Goal: Task Accomplishment & Management: Complete application form

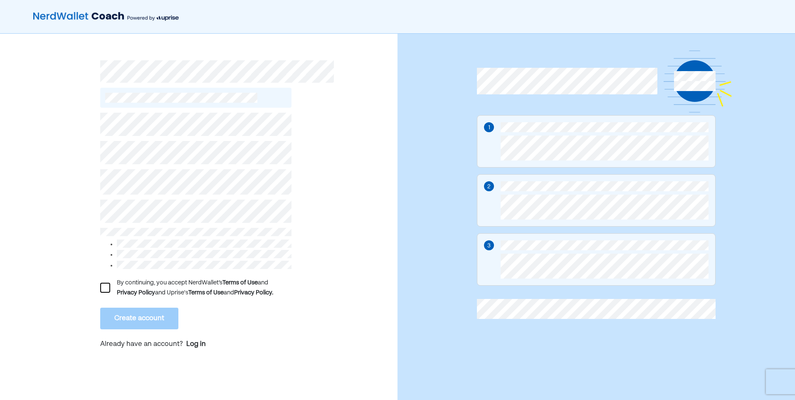
click at [113, 293] on div "By continuing, you accept NerdWallet’s Terms of Use and Privacy Policy and Upri…" at bounding box center [195, 288] width 191 height 20
click at [106, 291] on div "By continuing, you accept NerdWallet’s Terms of Use and Privacy Policy and Upri…" at bounding box center [195, 288] width 191 height 20
click at [108, 286] on div at bounding box center [105, 288] width 10 height 10
click at [120, 308] on button "Create account" at bounding box center [139, 319] width 78 height 22
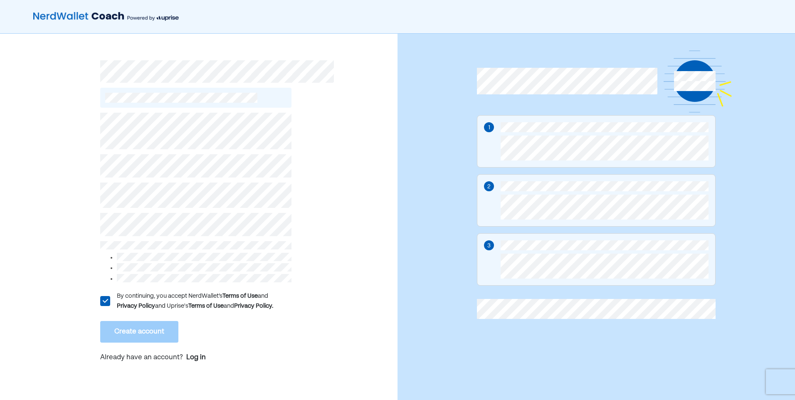
click at [90, 135] on div "L By continuing, you accept NerdWallet’s Terms of Use and Privacy Policy and Up…" at bounding box center [198, 221] width 397 height 375
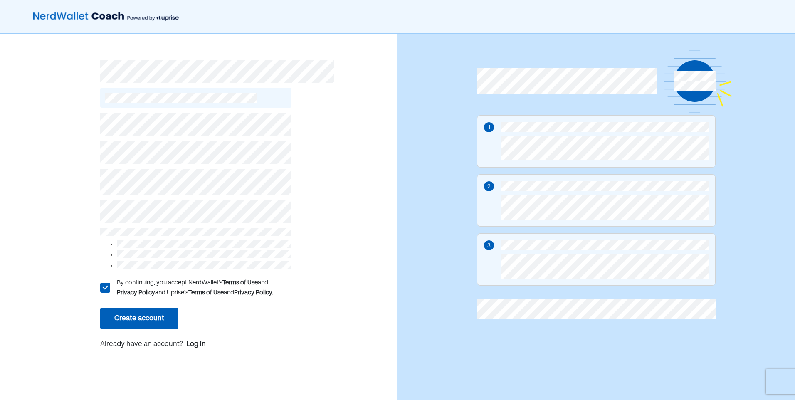
click at [136, 310] on button "Create account" at bounding box center [139, 319] width 78 height 22
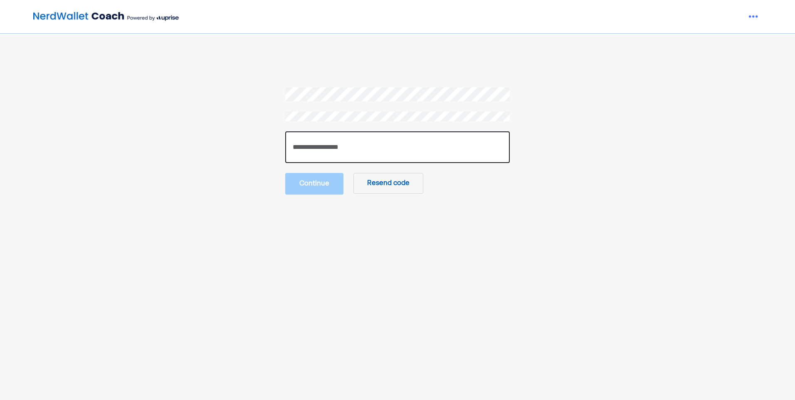
click at [373, 153] on input "number" at bounding box center [397, 147] width 225 height 32
click at [397, 144] on input "number" at bounding box center [397, 147] width 225 height 32
click at [324, 232] on main "***** Continue Resend code" at bounding box center [397, 266] width 556 height 358
drag, startPoint x: 327, startPoint y: 142, endPoint x: 269, endPoint y: 146, distance: 58.8
click at [269, 146] on section "***** Continue Resend code" at bounding box center [397, 140] width 536 height 107
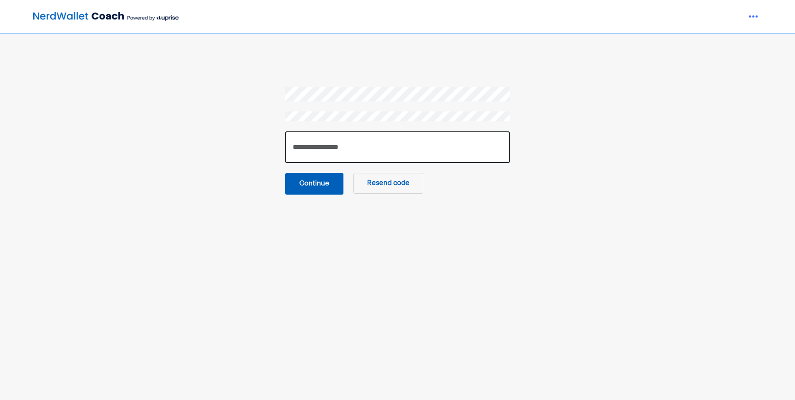
type input "******"
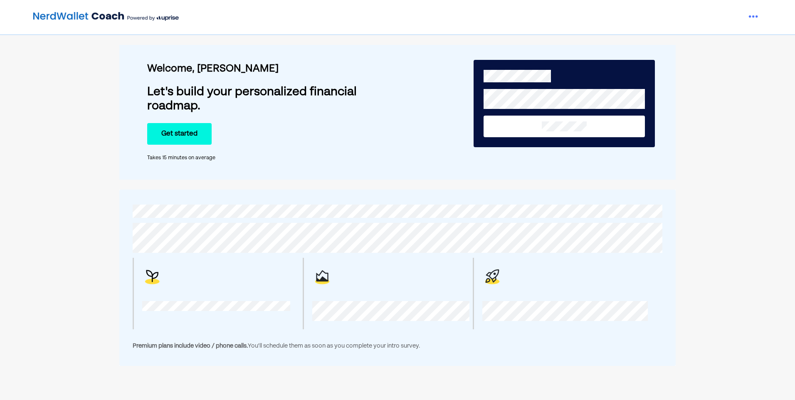
click at [159, 138] on button "Get started" at bounding box center [179, 134] width 64 height 22
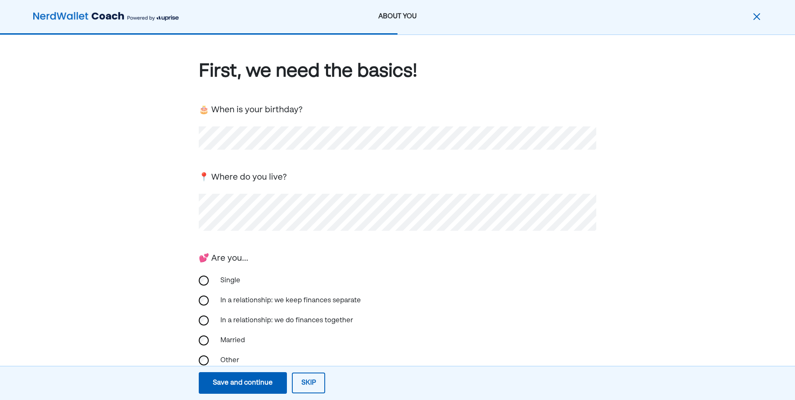
click at [474, 296] on div "In a relationship: we keep finances separate" at bounding box center [397, 301] width 397 height 20
click at [227, 271] on div "Single" at bounding box center [256, 281] width 83 height 20
click at [229, 275] on div "Single" at bounding box center [256, 281] width 83 height 20
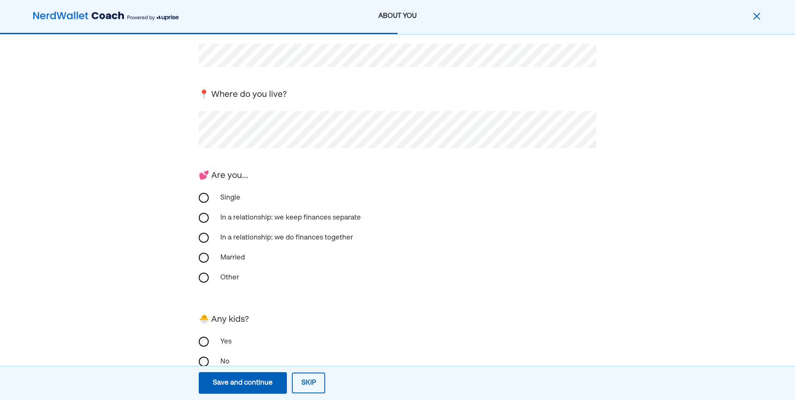
scroll to position [109, 0]
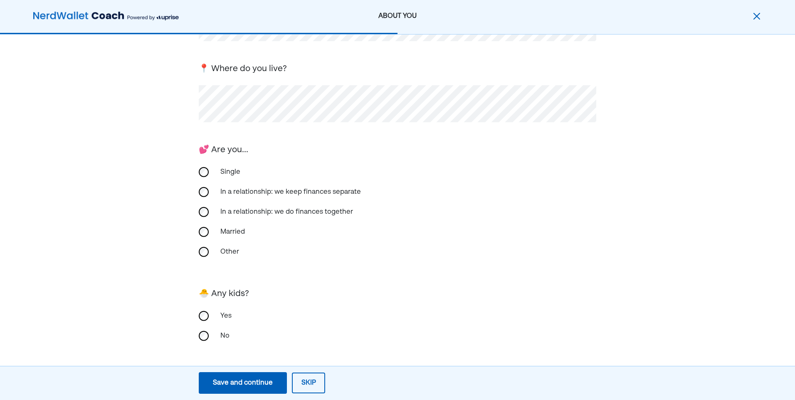
click at [223, 331] on div "No" at bounding box center [256, 336] width 83 height 20
click at [239, 387] on div "Save and continue" at bounding box center [243, 383] width 60 height 10
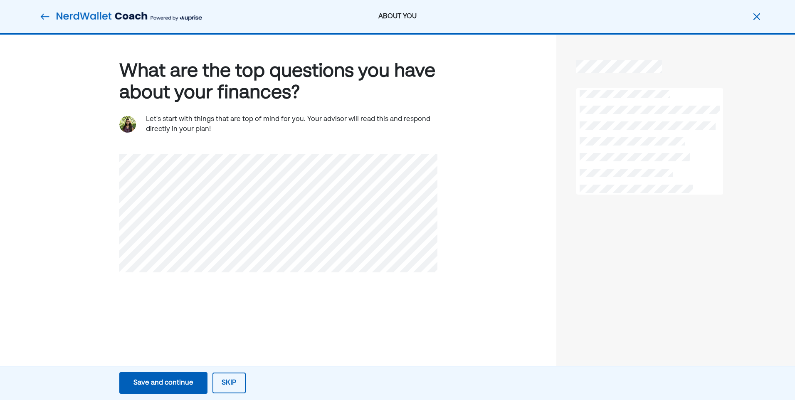
scroll to position [0, 0]
click at [196, 374] on button "Save and continue Save Save and continue" at bounding box center [163, 383] width 88 height 22
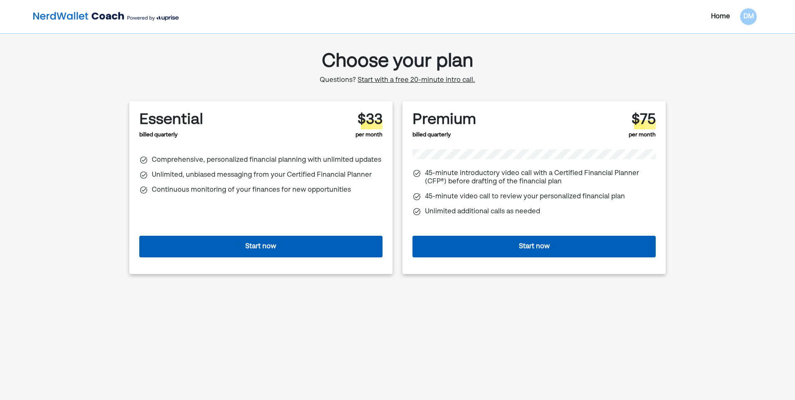
click at [329, 240] on button "Start now" at bounding box center [260, 247] width 243 height 22
